Goal: Task Accomplishment & Management: Use online tool/utility

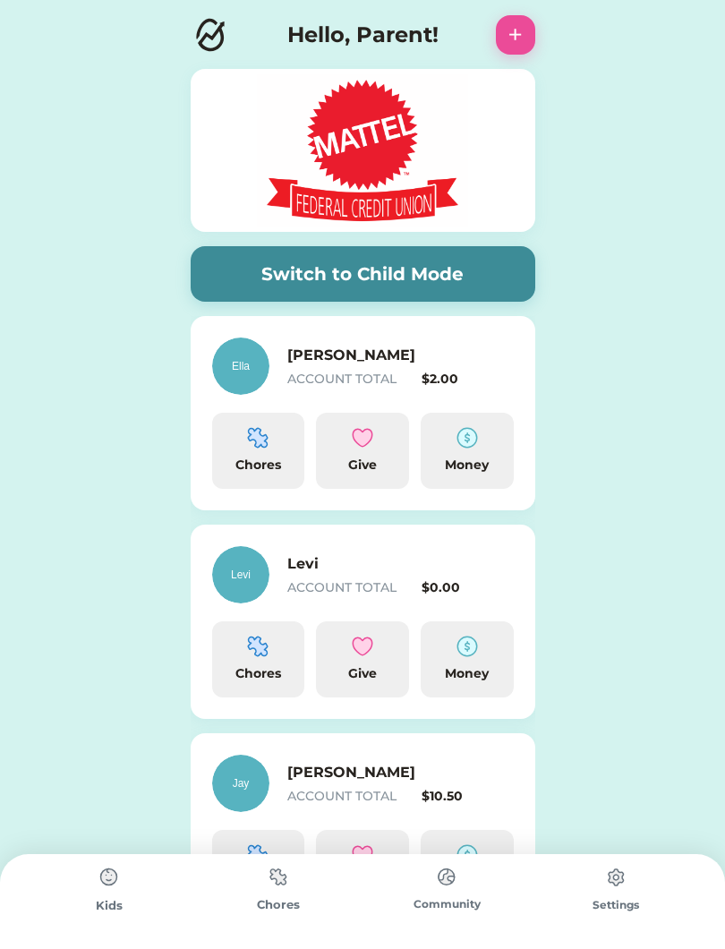
click at [296, 943] on div "Chores" at bounding box center [278, 901] width 169 height 95
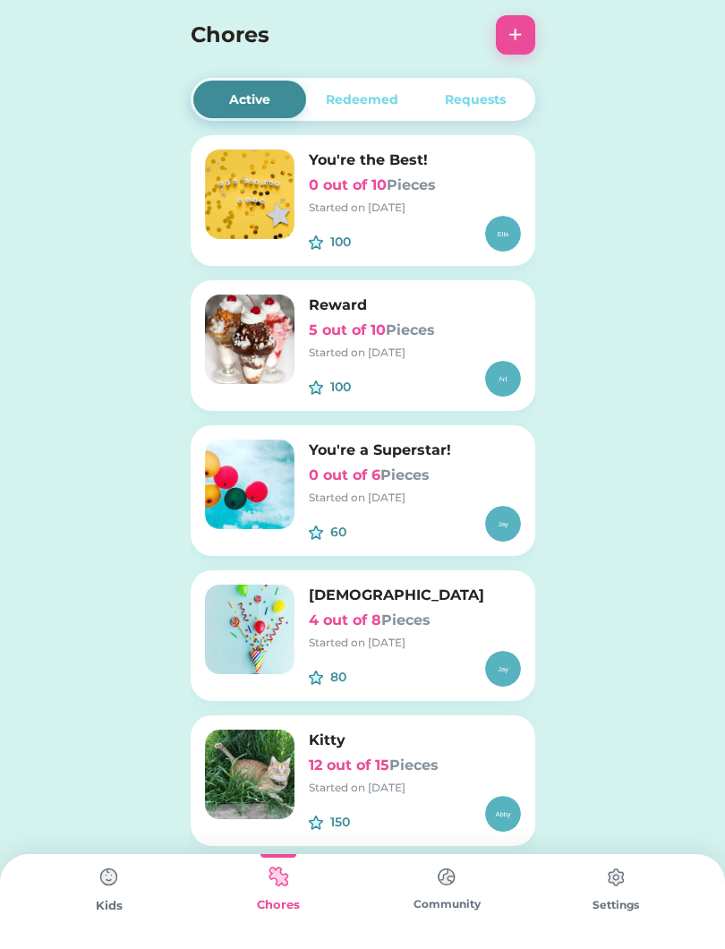
click at [360, 624] on h6 "4 out of 8 Pieces" at bounding box center [415, 620] width 212 height 21
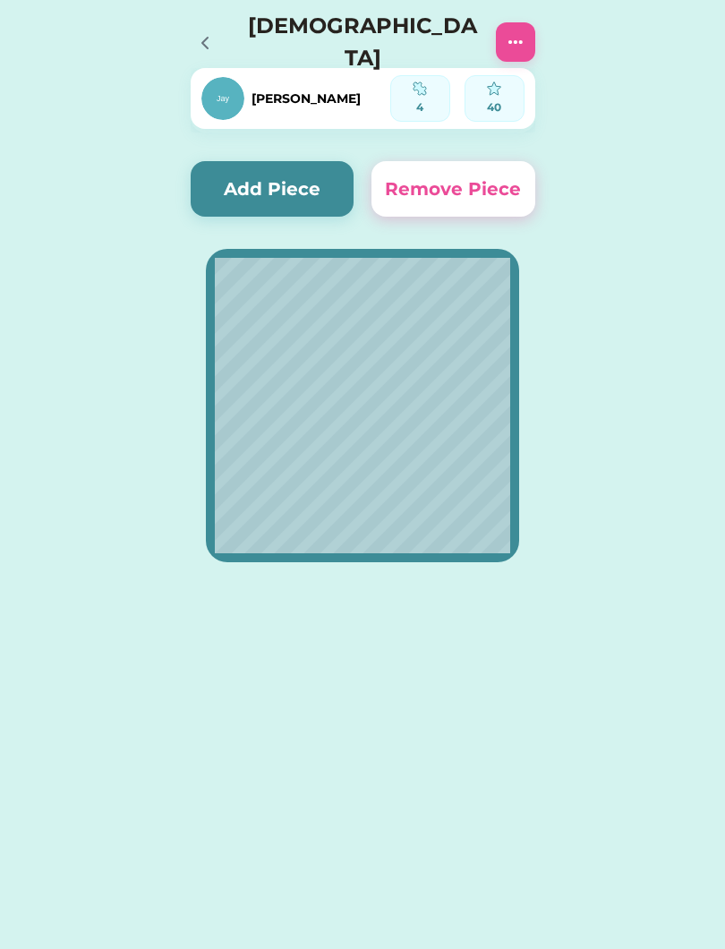
click at [286, 179] on button "Add Piece" at bounding box center [273, 189] width 164 height 56
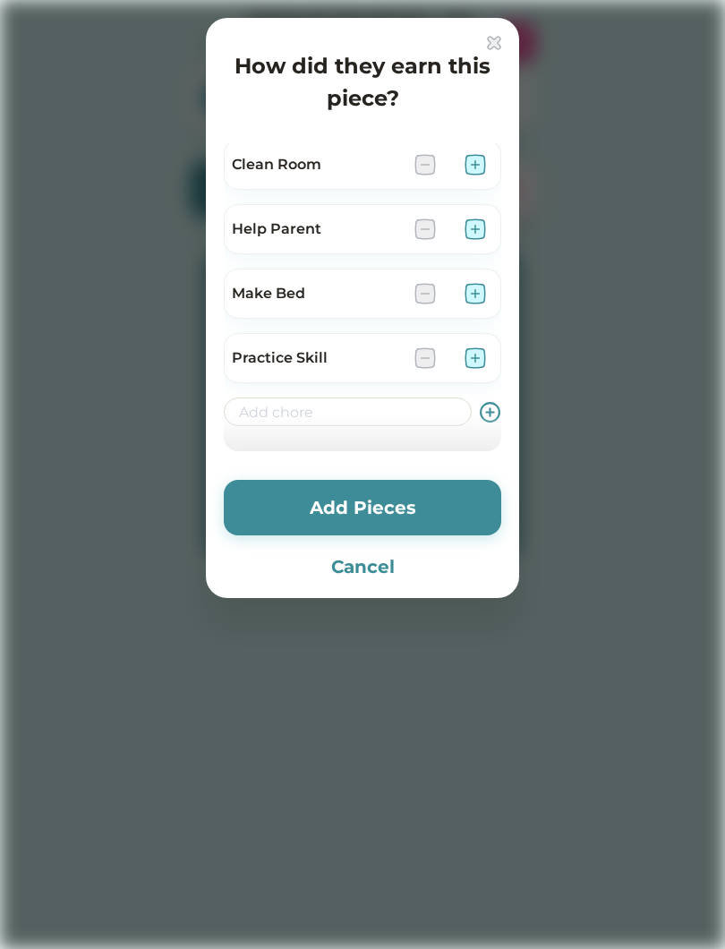
scroll to position [201, 0]
click at [389, 409] on input "input" at bounding box center [348, 408] width 248 height 29
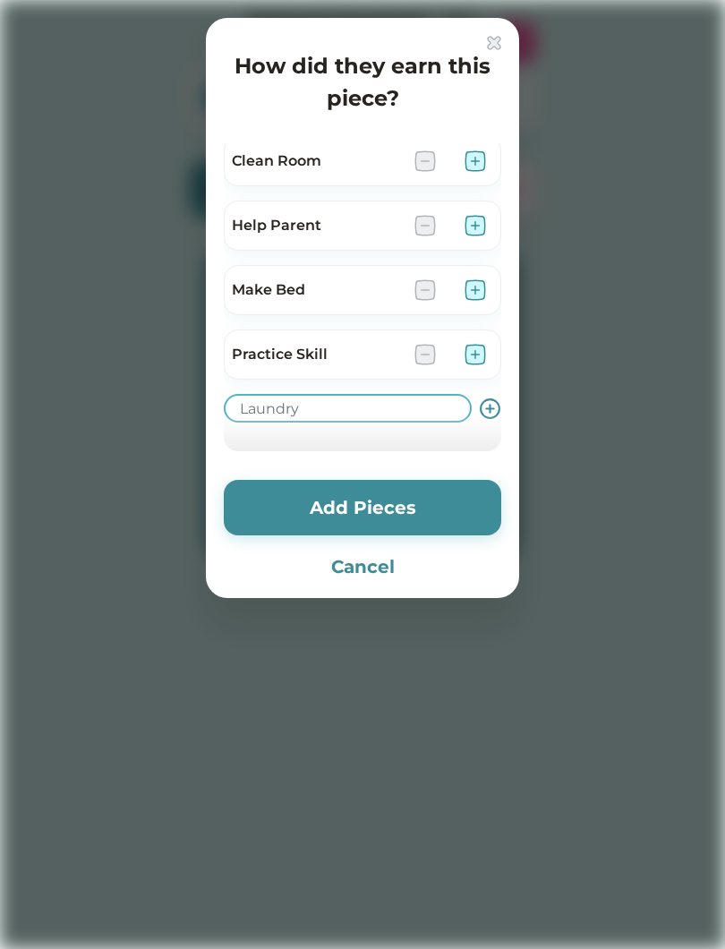
type input "Laundry"
click at [495, 398] on icon at bounding box center [490, 409] width 22 height 22
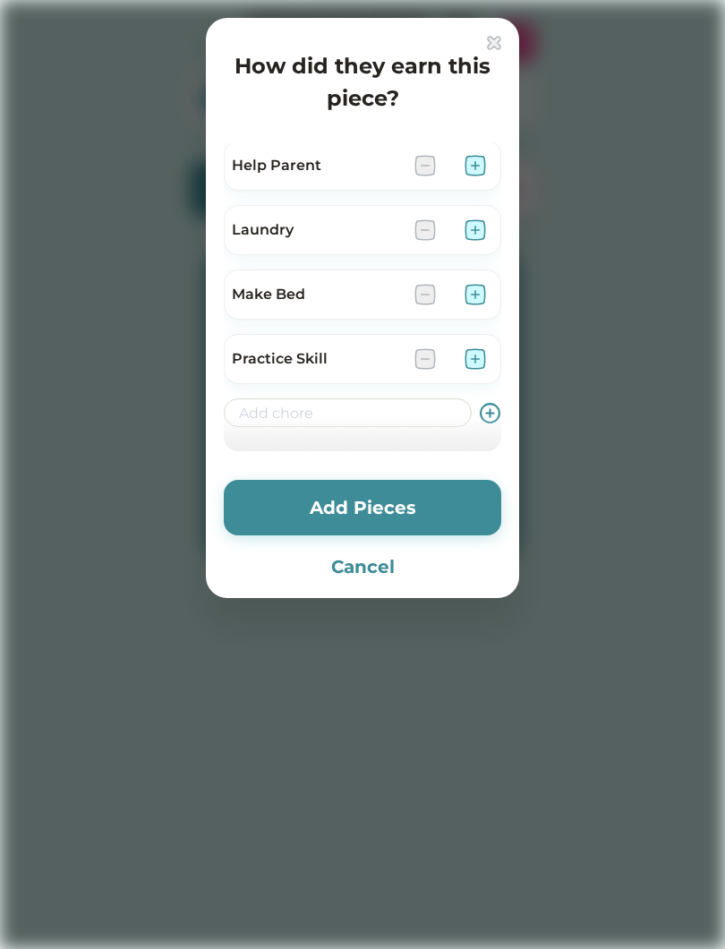
scroll to position [272, 0]
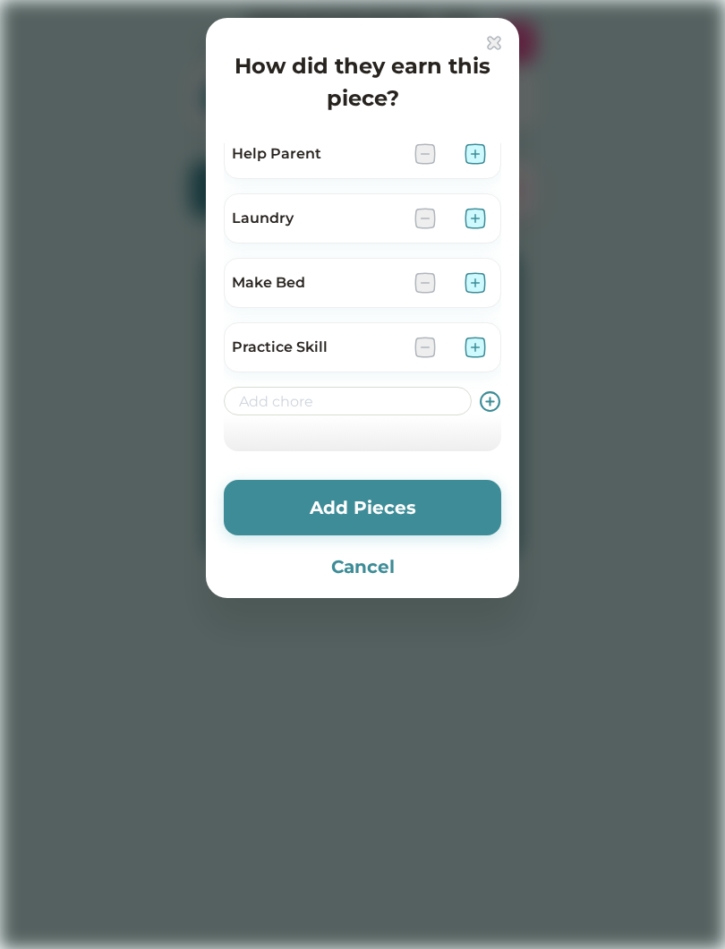
click at [724, 328] on div at bounding box center [362, 474] width 725 height 949
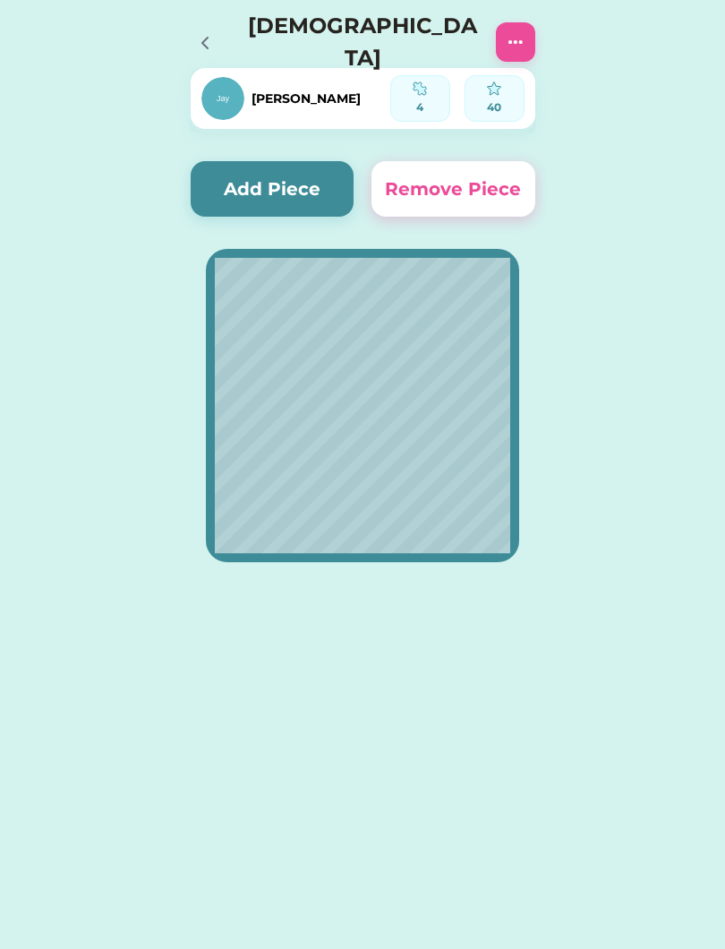
click at [695, 794] on div "Active Redeemed Requests You're the Best! 0 out of 10 Pieces Started on [DATE] …" at bounding box center [362, 474] width 725 height 949
click at [724, 599] on html "Active Redeemed Requests You're the Best! 0 out of 10 Pieces Started on [DATE] …" at bounding box center [362, 474] width 725 height 949
click at [724, 825] on html "Active Redeemed Requests You're the Best! 0 out of 10 Pieces Started on [DATE] …" at bounding box center [362, 474] width 725 height 949
click at [247, 185] on button "Add Piece" at bounding box center [273, 189] width 164 height 56
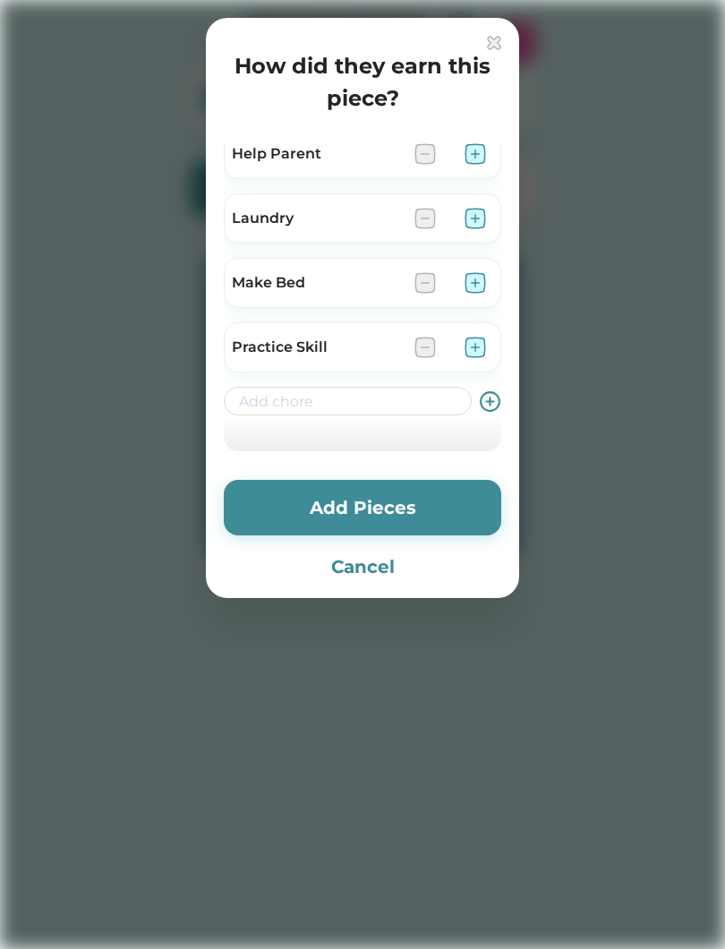
click at [476, 215] on img at bounding box center [475, 218] width 21 height 21
click at [466, 155] on img at bounding box center [475, 153] width 21 height 21
click at [424, 500] on button "Add Pieces" at bounding box center [363, 508] width 278 height 56
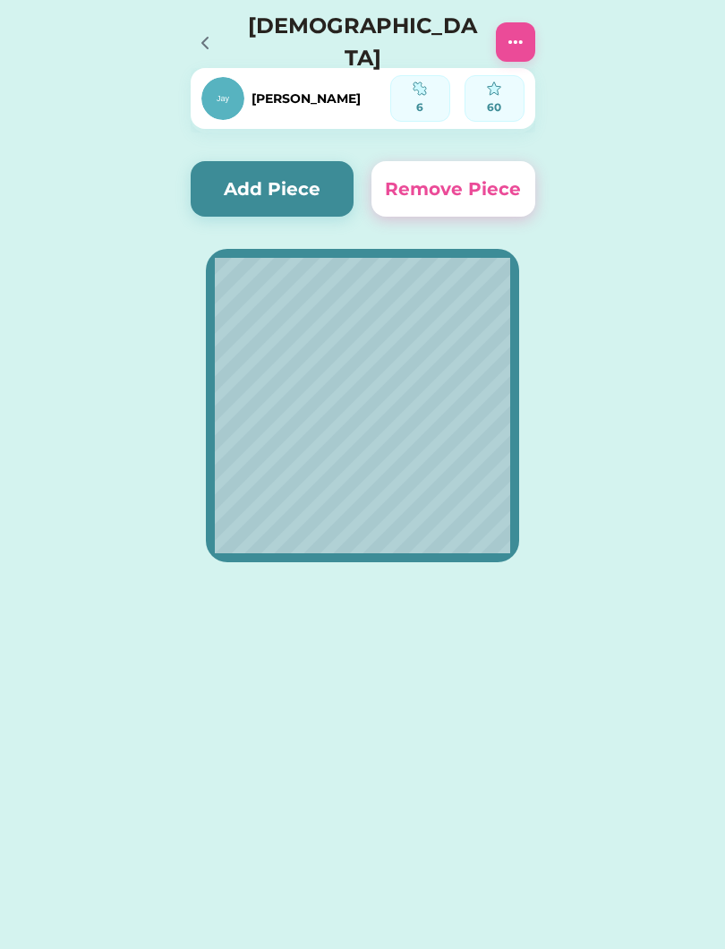
click at [256, 188] on button "Add Piece" at bounding box center [273, 189] width 164 height 56
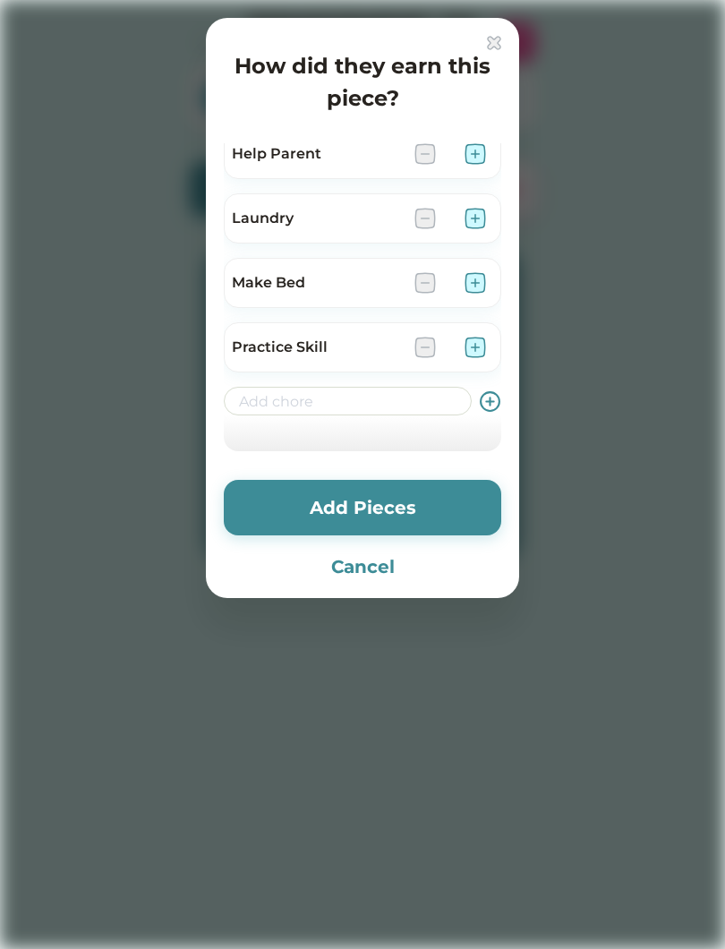
click at [367, 407] on input "input" at bounding box center [348, 401] width 248 height 29
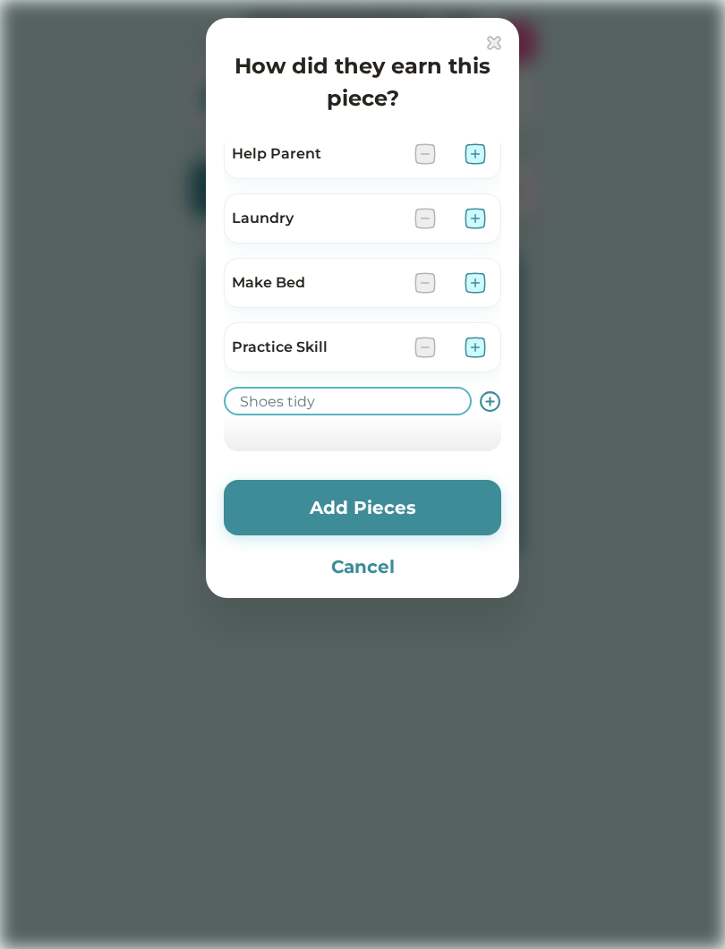
type input "Shoes tidy"
click at [492, 406] on icon at bounding box center [490, 401] width 22 height 22
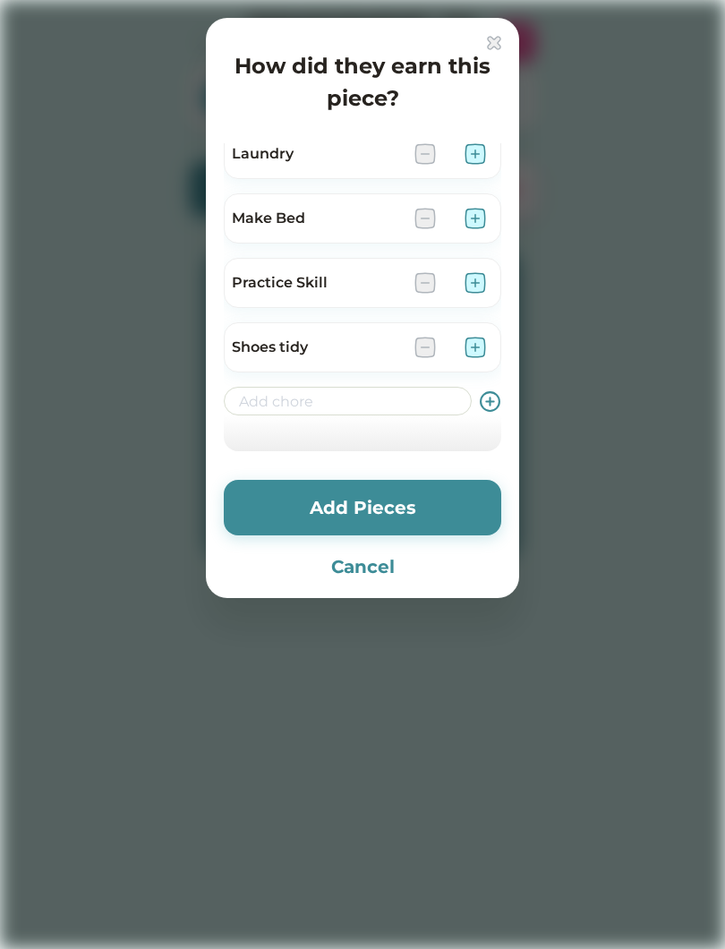
scroll to position [337, 0]
click at [472, 347] on img at bounding box center [475, 347] width 21 height 21
click at [407, 471] on div "How did they earn this piece? Brush hair Brush Teeth Clean room Clean Room Help…" at bounding box center [362, 308] width 313 height 580
click at [363, 489] on button "Add Pieces" at bounding box center [363, 508] width 278 height 56
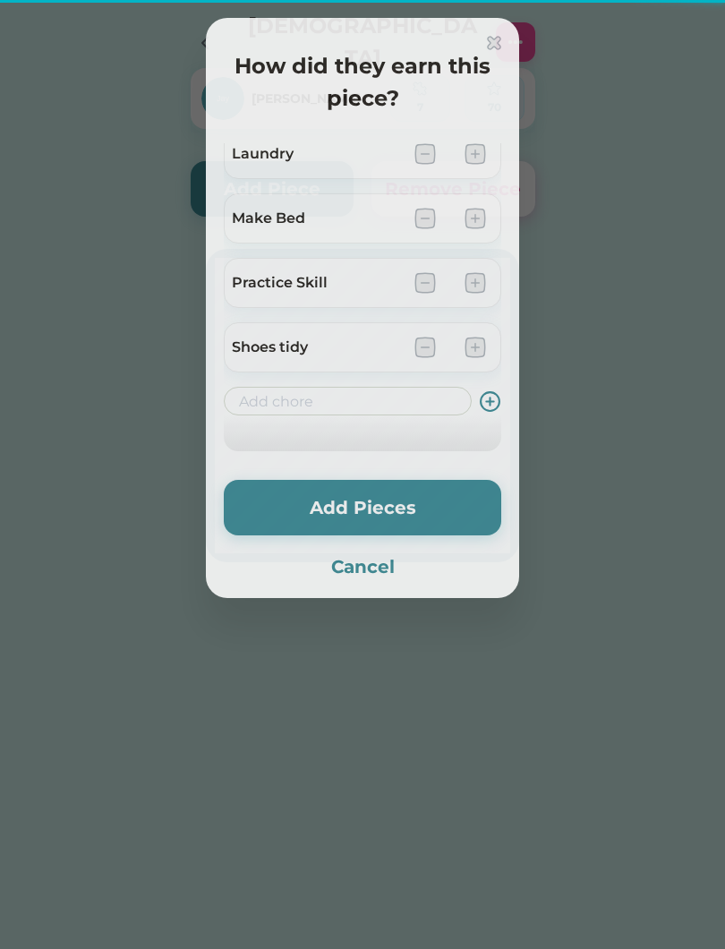
click at [386, 514] on button "Add Pieces" at bounding box center [363, 508] width 278 height 56
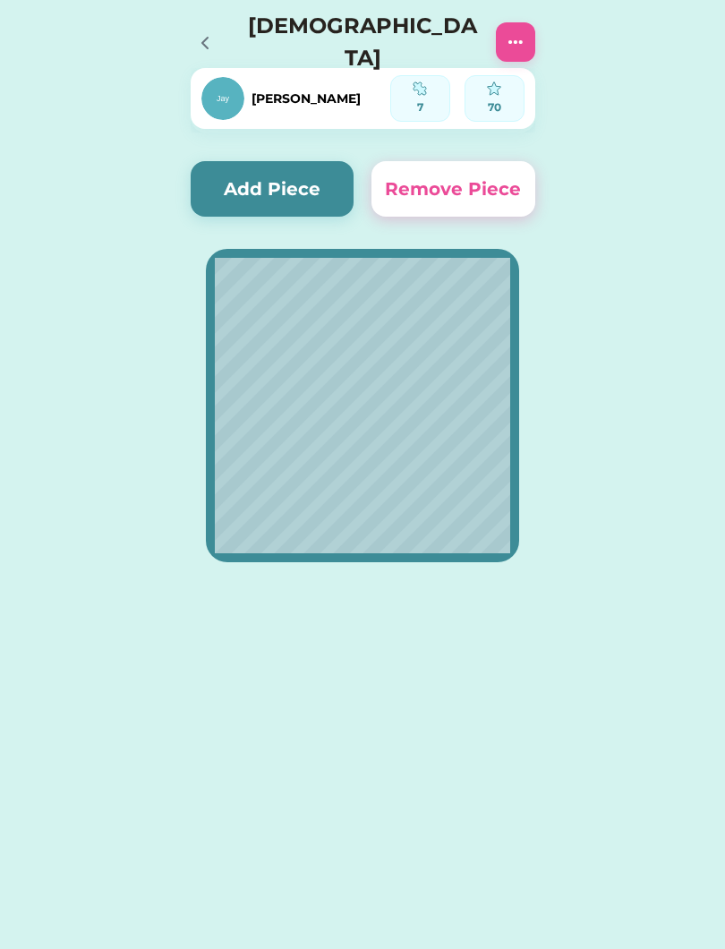
click at [236, 179] on button "Add Piece" at bounding box center [273, 189] width 164 height 56
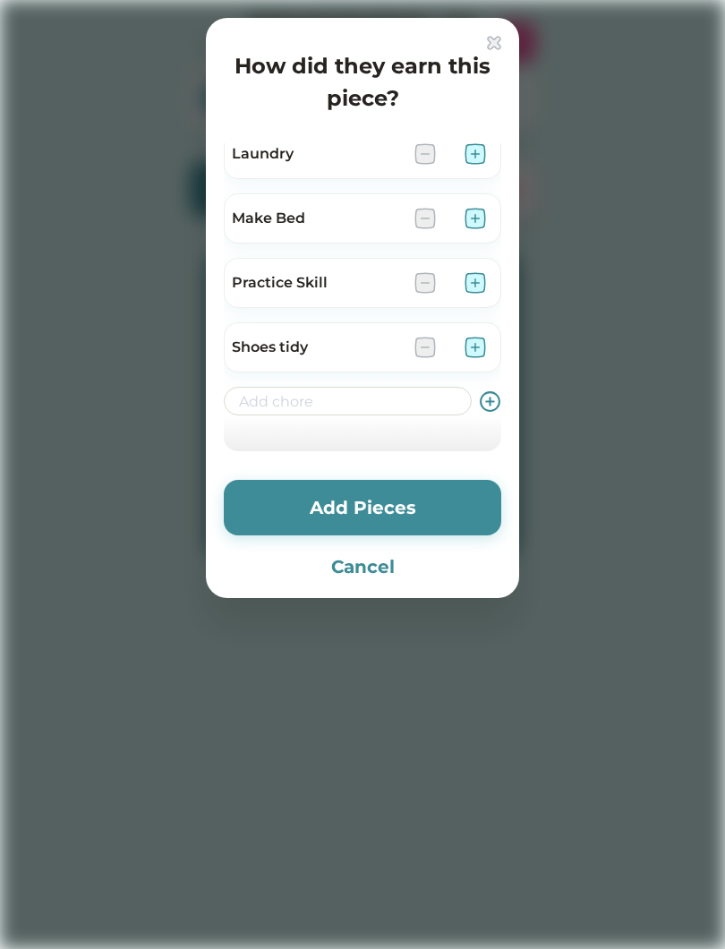
click at [398, 414] on input "input" at bounding box center [348, 401] width 248 height 29
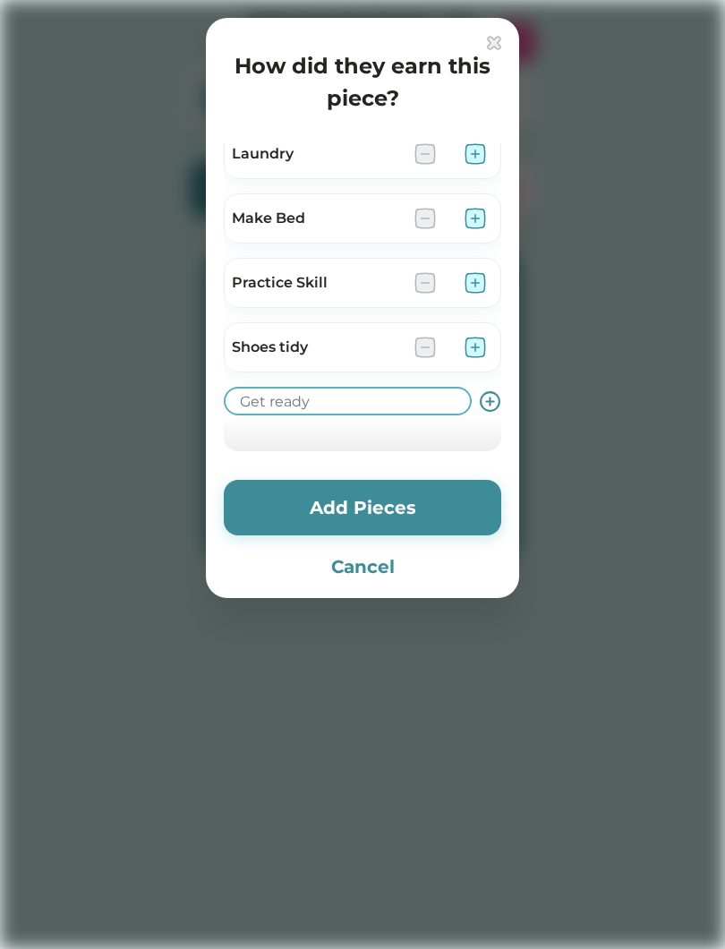
type input "Get ready"
click at [398, 512] on button "Add Pieces" at bounding box center [363, 508] width 278 height 56
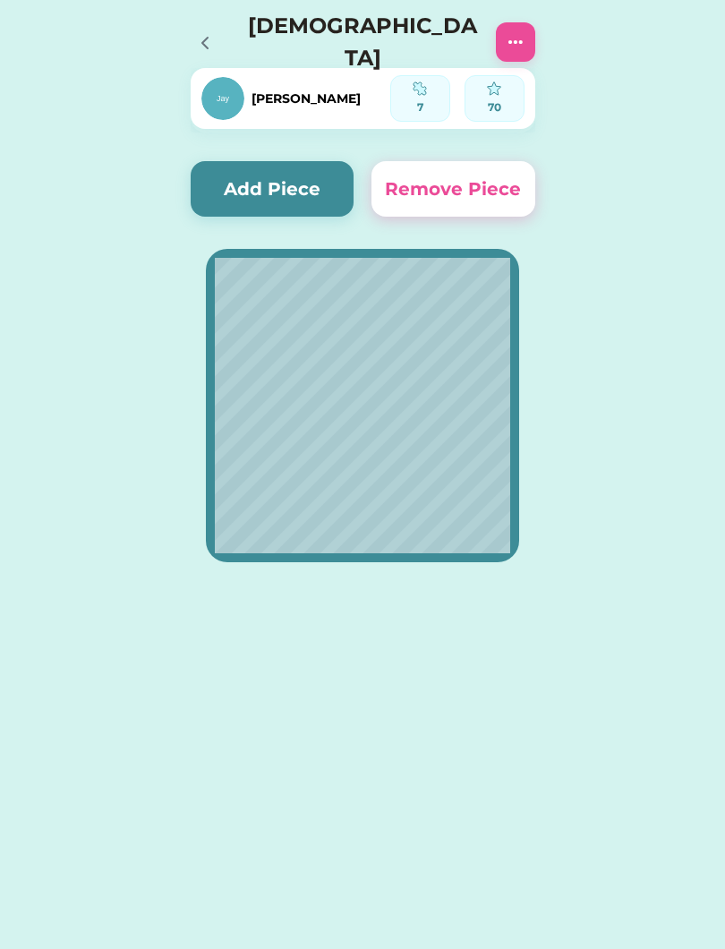
click at [197, 32] on icon at bounding box center [204, 42] width 21 height 21
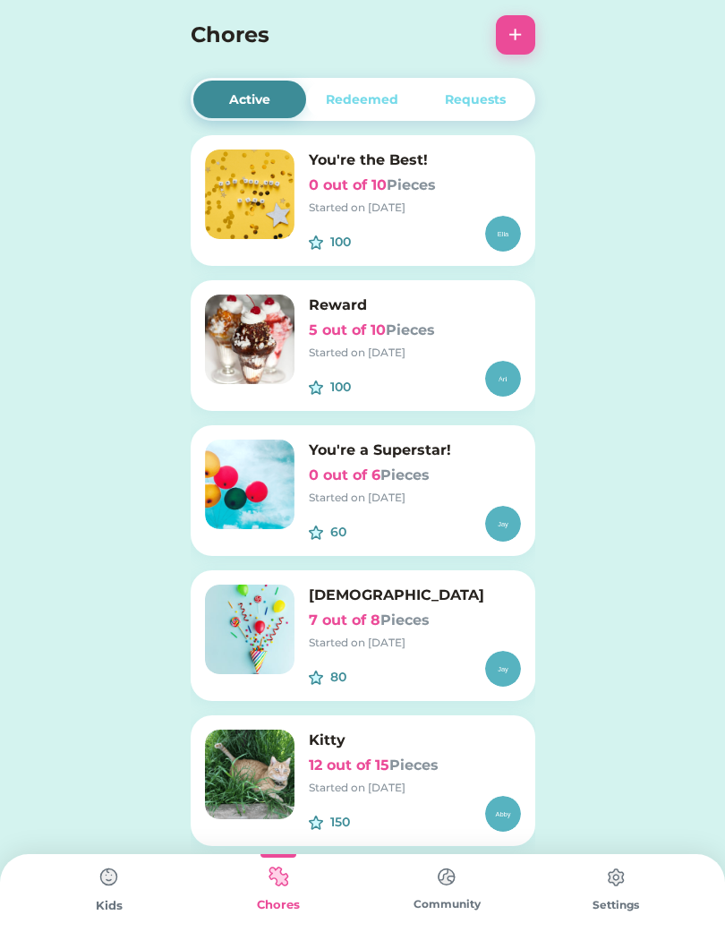
click at [241, 766] on img at bounding box center [250, 775] width 90 height 90
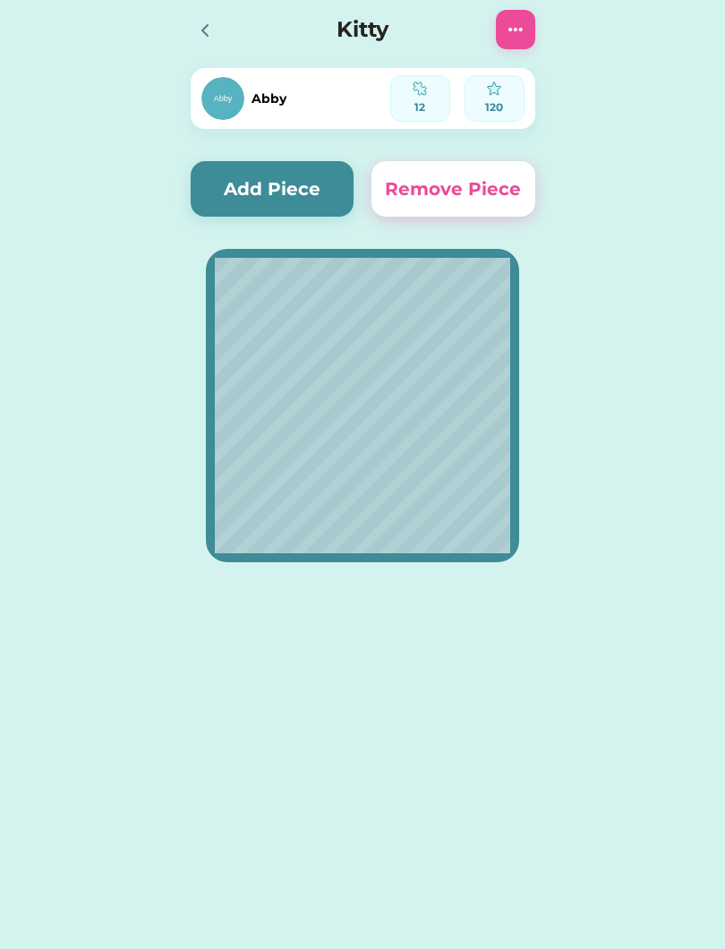
click at [305, 190] on button "Add Piece" at bounding box center [273, 189] width 164 height 56
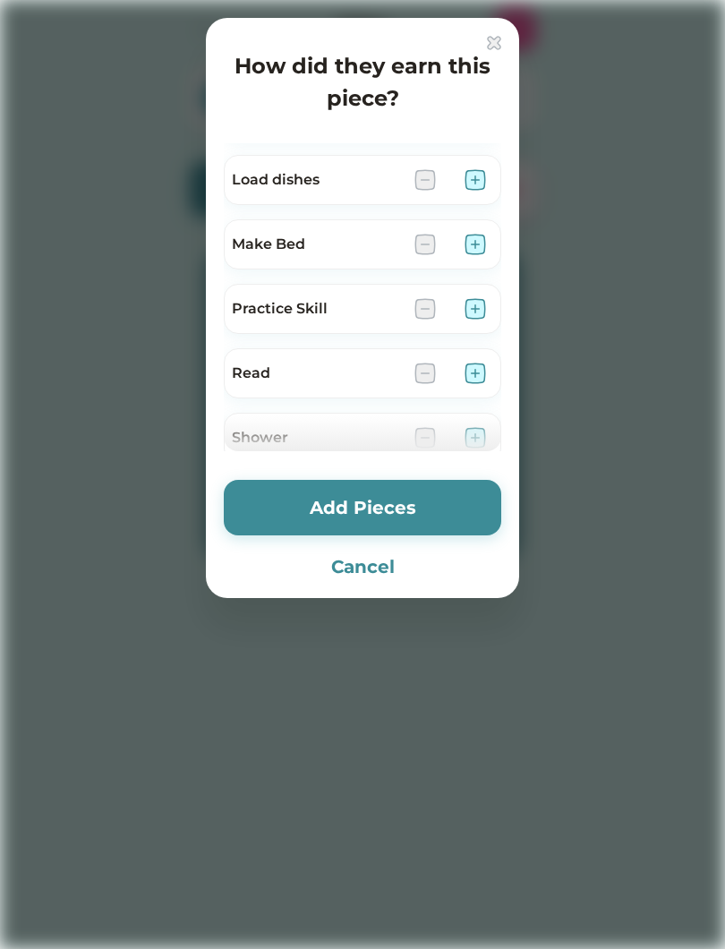
scroll to position [581, 0]
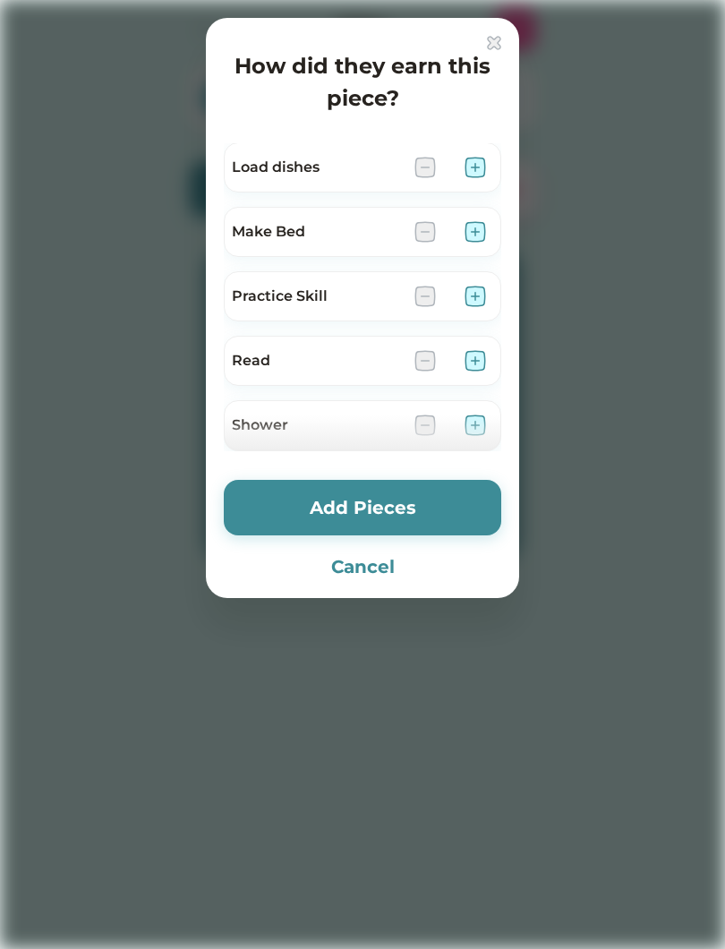
click at [373, 570] on button "Cancel" at bounding box center [363, 566] width 278 height 27
